Goal: Task Accomplishment & Management: Complete application form

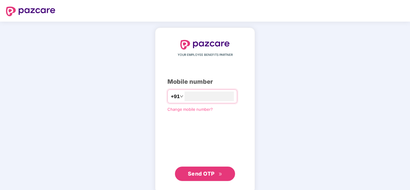
type input "**********"
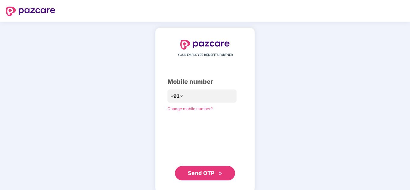
click at [198, 178] on button "Send OTP" at bounding box center [205, 173] width 60 height 14
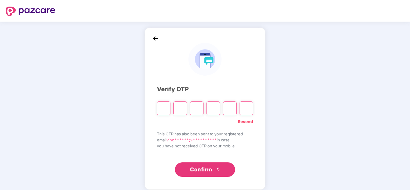
type input "*"
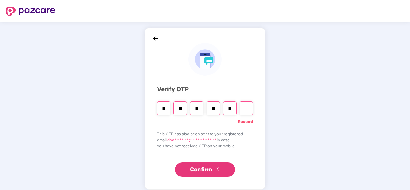
type input "*"
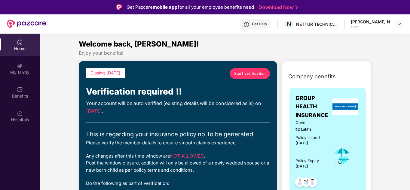
click at [253, 75] on span "Start verification" at bounding box center [250, 74] width 32 height 6
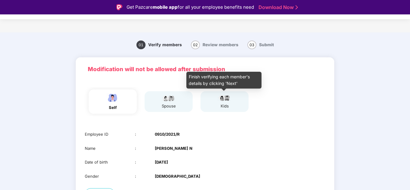
scroll to position [48, 0]
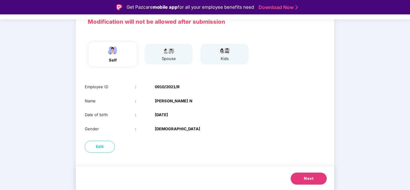
click at [308, 176] on span "Next" at bounding box center [309, 179] width 10 height 6
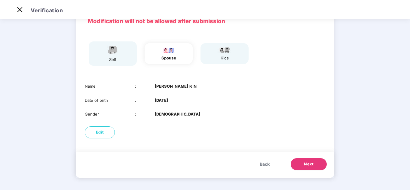
click at [312, 163] on span "Next" at bounding box center [309, 164] width 10 height 6
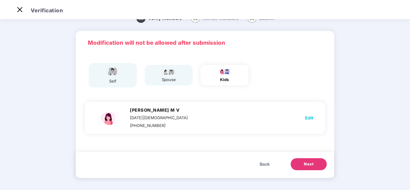
scroll to position [12, 0]
click at [312, 118] on span "Edit" at bounding box center [309, 118] width 8 height 7
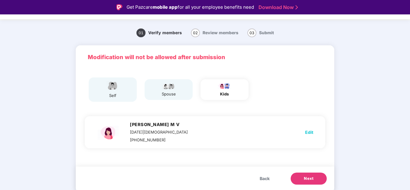
select select "******"
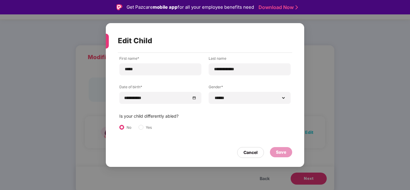
scroll to position [14, 0]
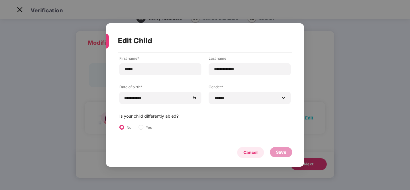
click at [248, 152] on div "Cancel" at bounding box center [251, 152] width 14 height 7
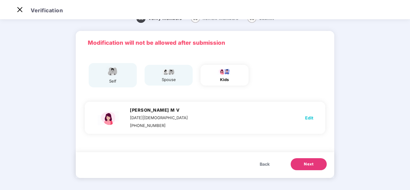
click at [171, 78] on div "spouse" at bounding box center [168, 80] width 15 height 6
click at [271, 165] on button "Back" at bounding box center [265, 164] width 22 height 12
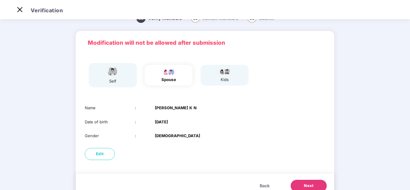
scroll to position [34, 0]
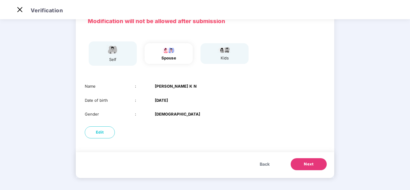
click at [299, 165] on button "Next" at bounding box center [309, 164] width 36 height 12
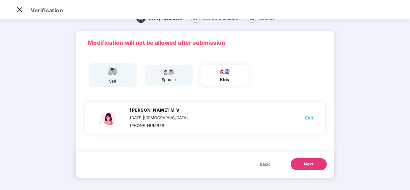
scroll to position [0, 0]
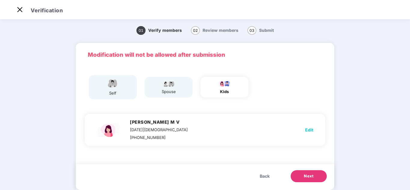
click at [302, 173] on button "Next" at bounding box center [309, 177] width 36 height 12
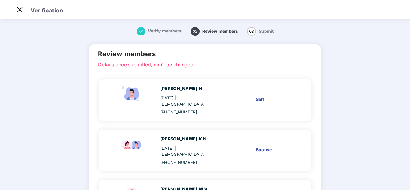
scroll to position [64, 0]
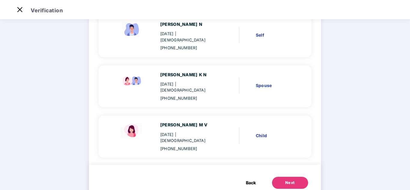
click at [293, 171] on div "Back Next" at bounding box center [205, 181] width 232 height 32
click at [289, 180] on div "Next" at bounding box center [290, 183] width 10 height 6
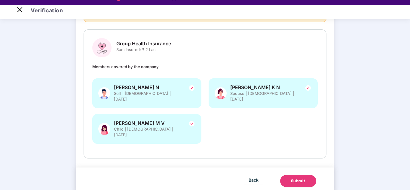
scroll to position [0, 0]
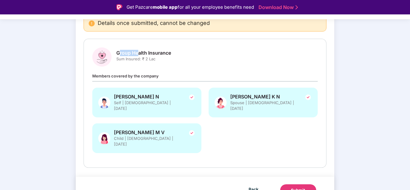
drag, startPoint x: 118, startPoint y: 54, endPoint x: 139, endPoint y: 53, distance: 20.8
click at [139, 53] on span "Group Health Insurance" at bounding box center [143, 53] width 55 height 6
drag, startPoint x: 117, startPoint y: 52, endPoint x: 170, endPoint y: 63, distance: 54.0
click at [170, 63] on div "Group Health Insurance Sum Insured: ₹ 2 Lac" at bounding box center [143, 58] width 55 height 17
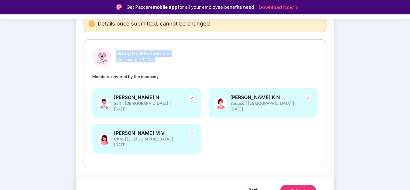
scroll to position [66, 0]
click at [233, 63] on div "Group Health Insurance Sum Insured: ₹ 2 Lac" at bounding box center [205, 57] width 226 height 19
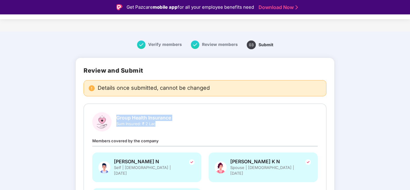
scroll to position [0, 0]
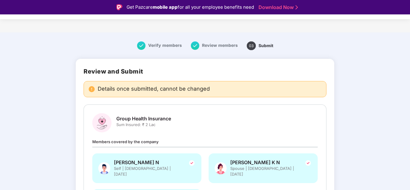
click at [351, 57] on div "Verify members Review members 03 Submit Review and Submit Details once submitte…" at bounding box center [205, 158] width 410 height 247
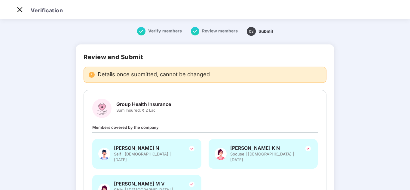
scroll to position [66, 0]
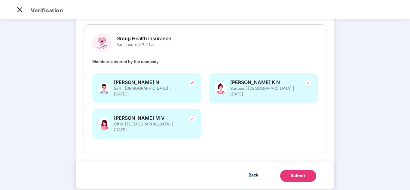
click at [133, 91] on span "Self | [DEMOGRAPHIC_DATA] | [DATE]" at bounding box center [147, 91] width 66 height 11
click at [249, 171] on span "Back" at bounding box center [254, 175] width 10 height 8
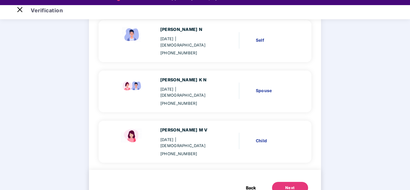
scroll to position [14, 0]
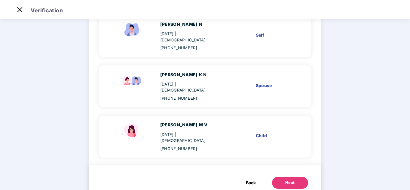
click at [180, 146] on div "[PHONE_NUMBER]" at bounding box center [188, 149] width 57 height 6
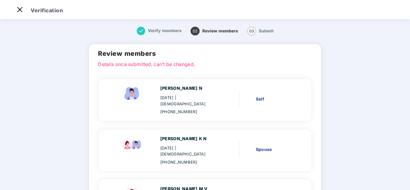
scroll to position [0, 0]
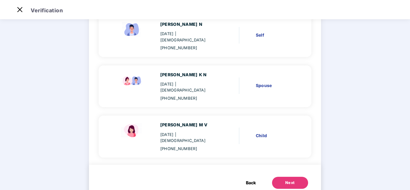
click at [240, 177] on button "Back" at bounding box center [251, 183] width 22 height 12
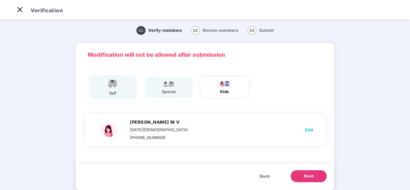
scroll to position [12, 0]
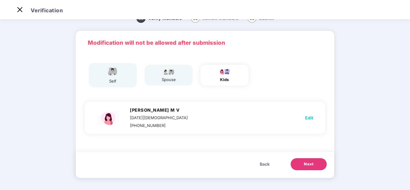
click at [161, 78] on div "spouse" at bounding box center [168, 80] width 15 height 6
click at [260, 164] on span "Back" at bounding box center [265, 164] width 10 height 7
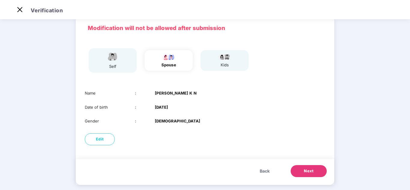
scroll to position [34, 0]
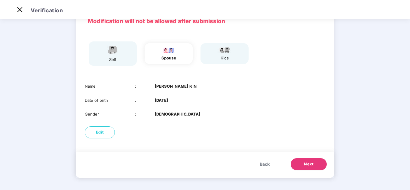
click at [265, 167] on span "Back" at bounding box center [265, 164] width 10 height 7
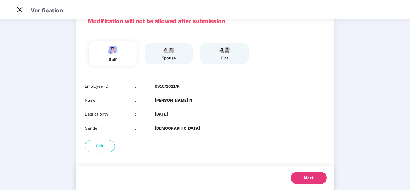
click at [315, 178] on button "Next" at bounding box center [309, 178] width 36 height 12
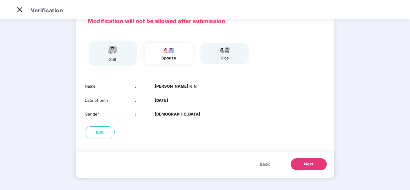
click at [315, 178] on div "Back Next" at bounding box center [205, 165] width 259 height 26
click at [311, 166] on span "Next" at bounding box center [309, 164] width 10 height 6
